Goal: Obtain resource: Download file/media

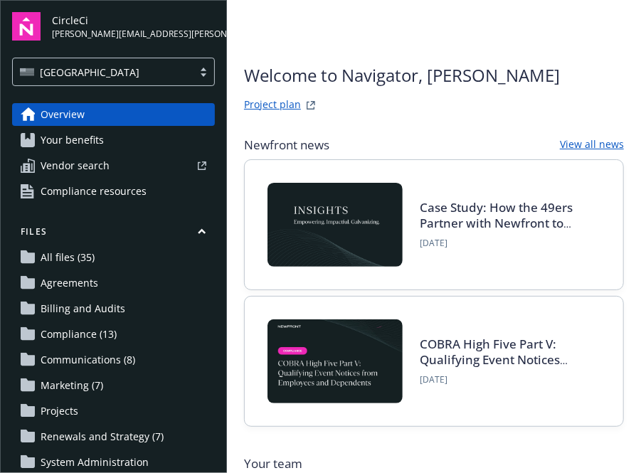
click at [112, 249] on link "All files (35)" at bounding box center [113, 257] width 203 height 23
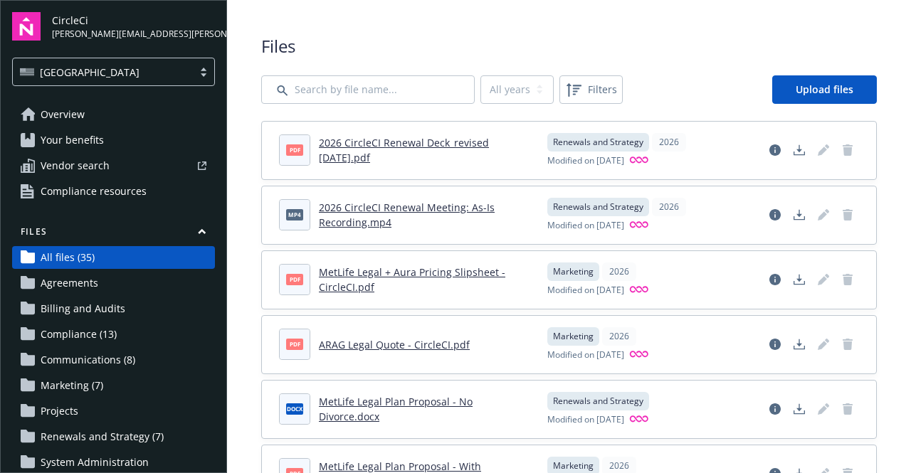
click at [356, 147] on link "2026 CircleCI Renewal Deck_revised [DATE].pdf" at bounding box center [404, 150] width 170 height 28
